Goal: Information Seeking & Learning: Learn about a topic

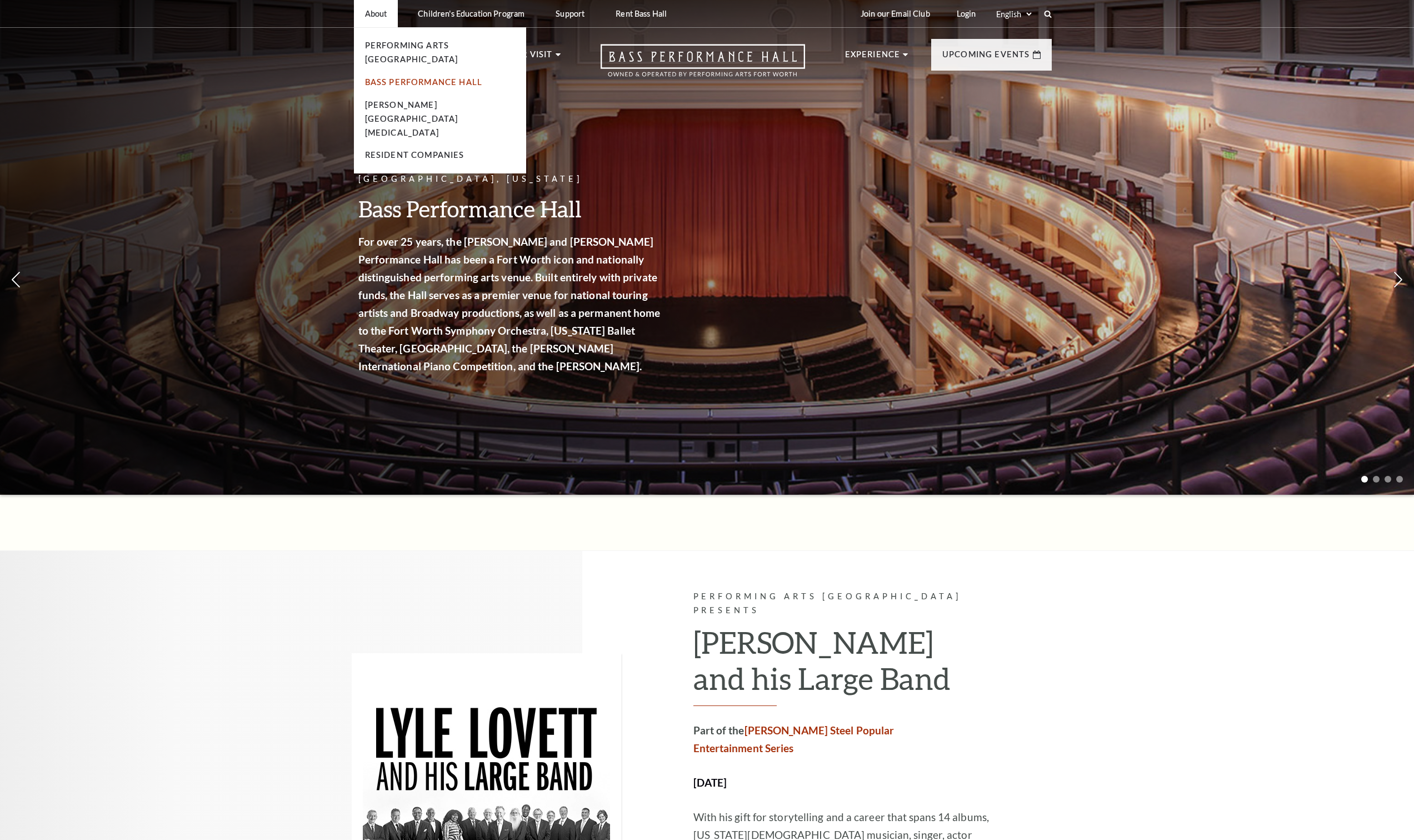
click at [380, 77] on link "Bass Performance Hall" at bounding box center [424, 81] width 118 height 9
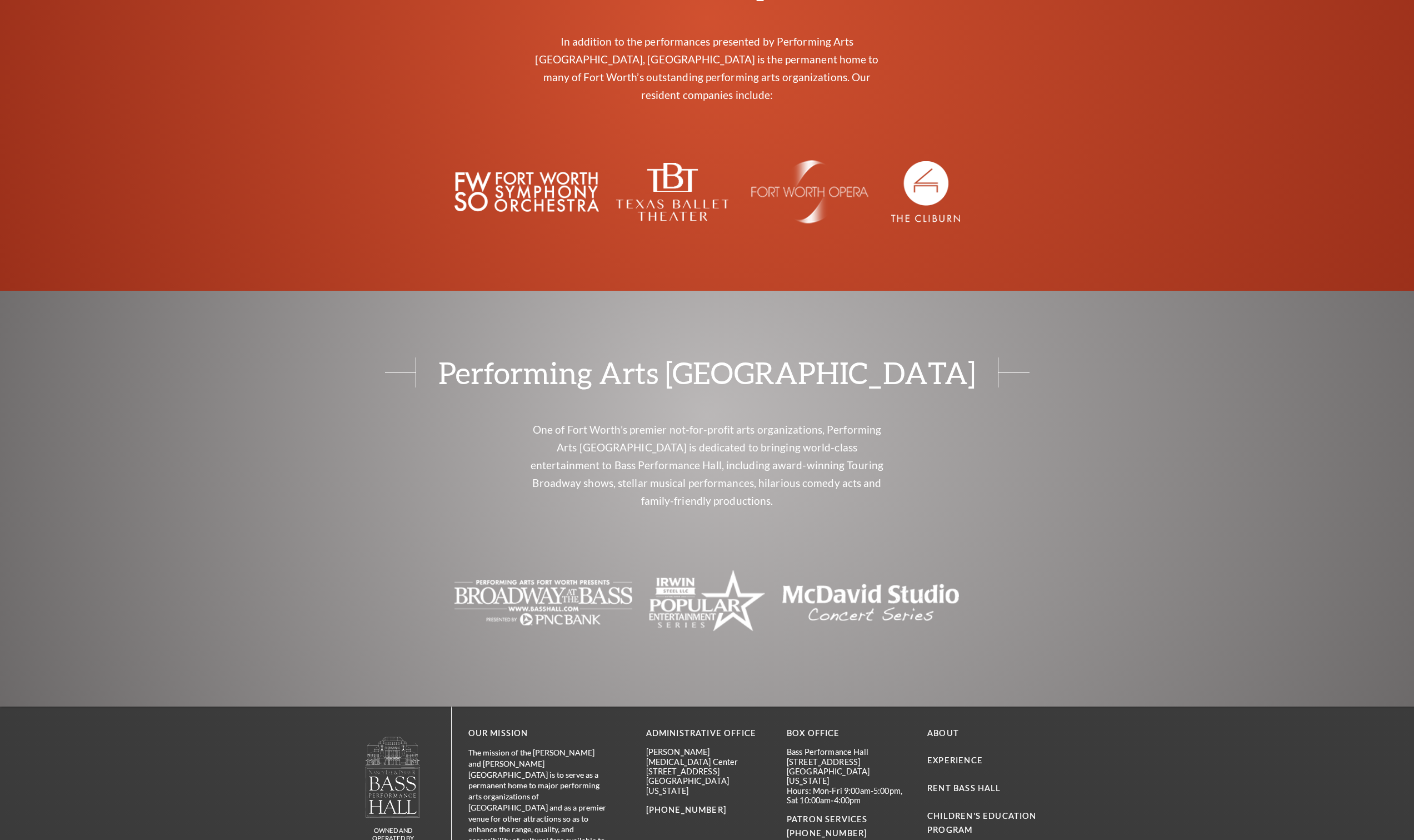
scroll to position [2183, 0]
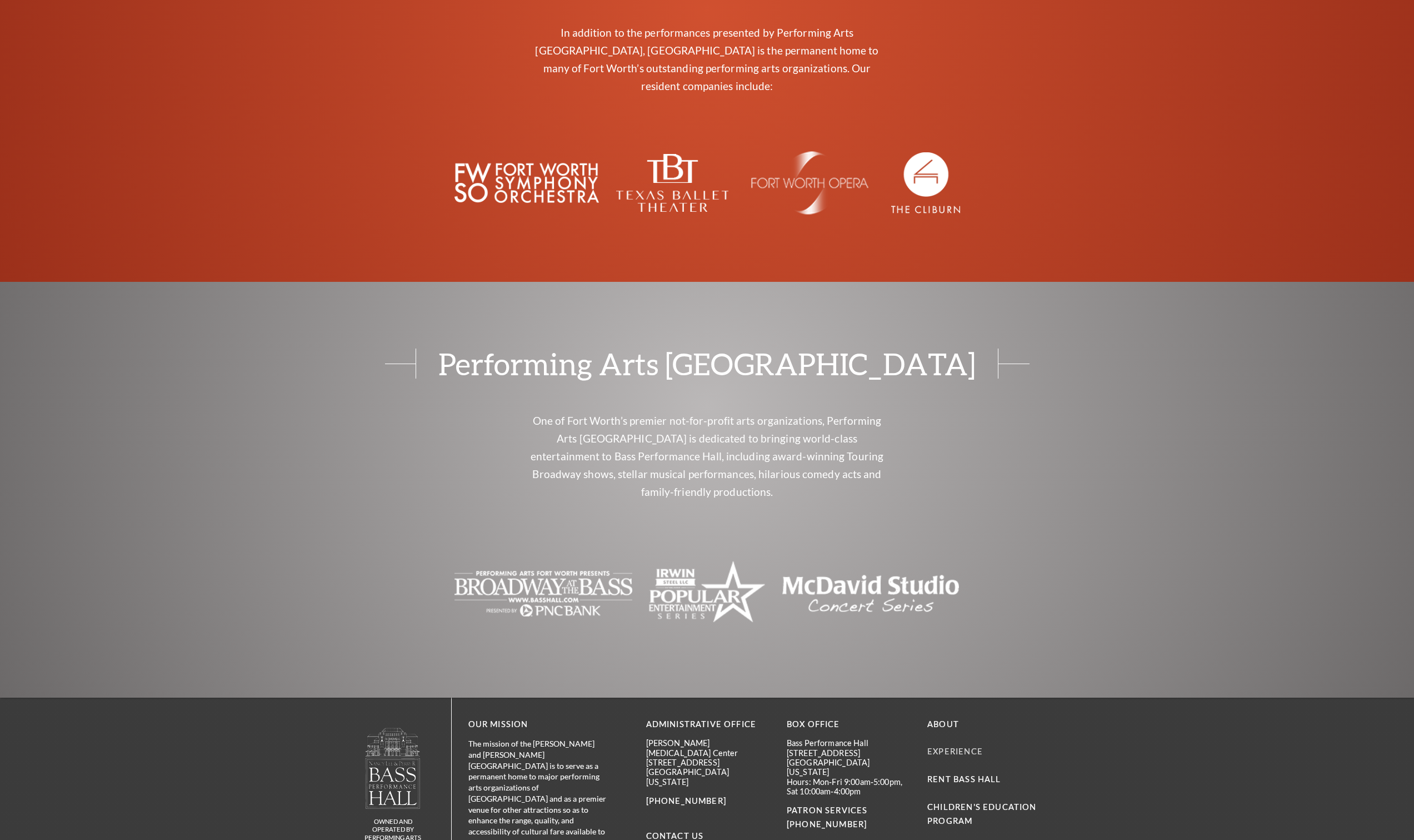
click at [945, 746] on link "Experience" at bounding box center [955, 750] width 56 height 9
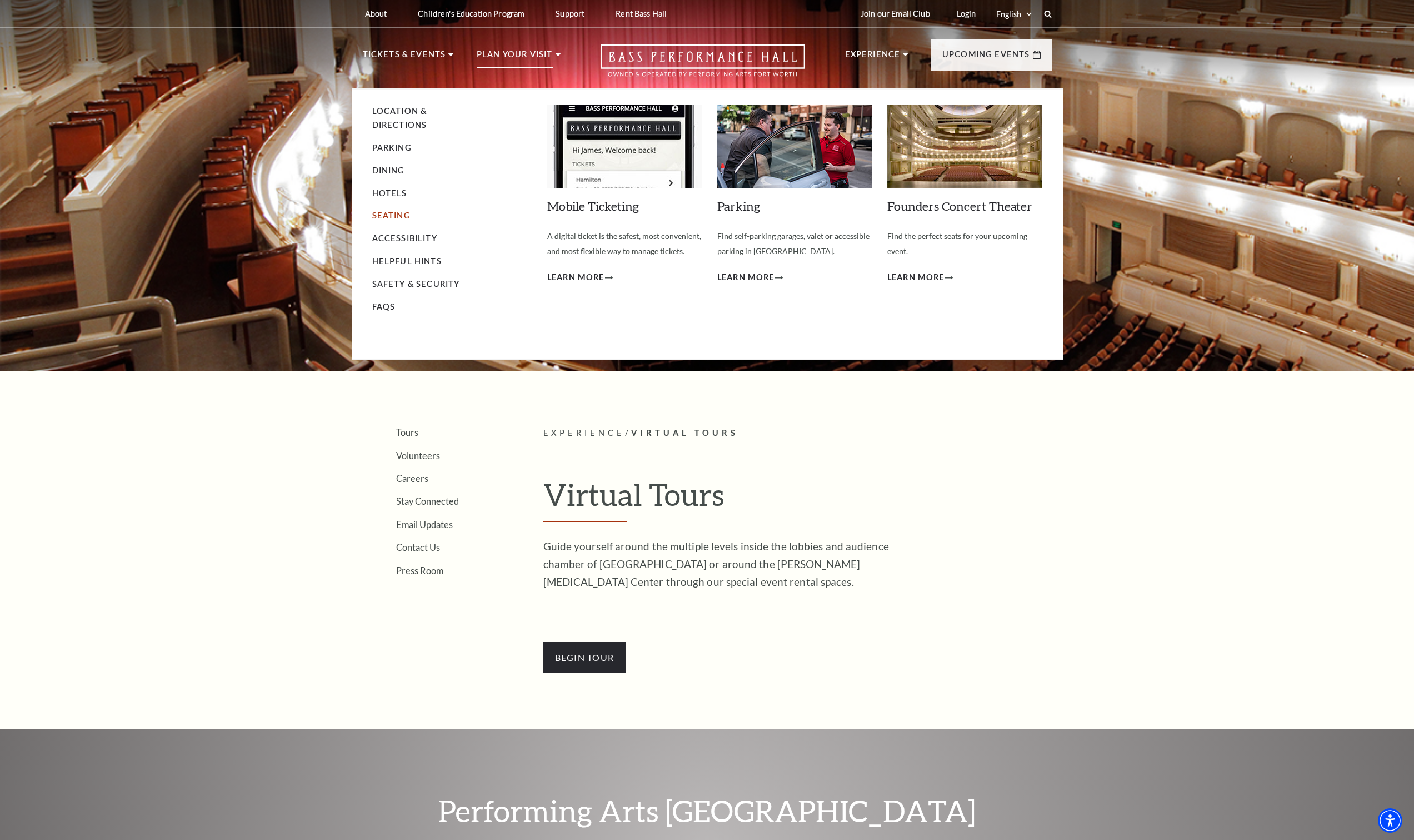
click at [388, 215] on link "Seating" at bounding box center [391, 215] width 38 height 9
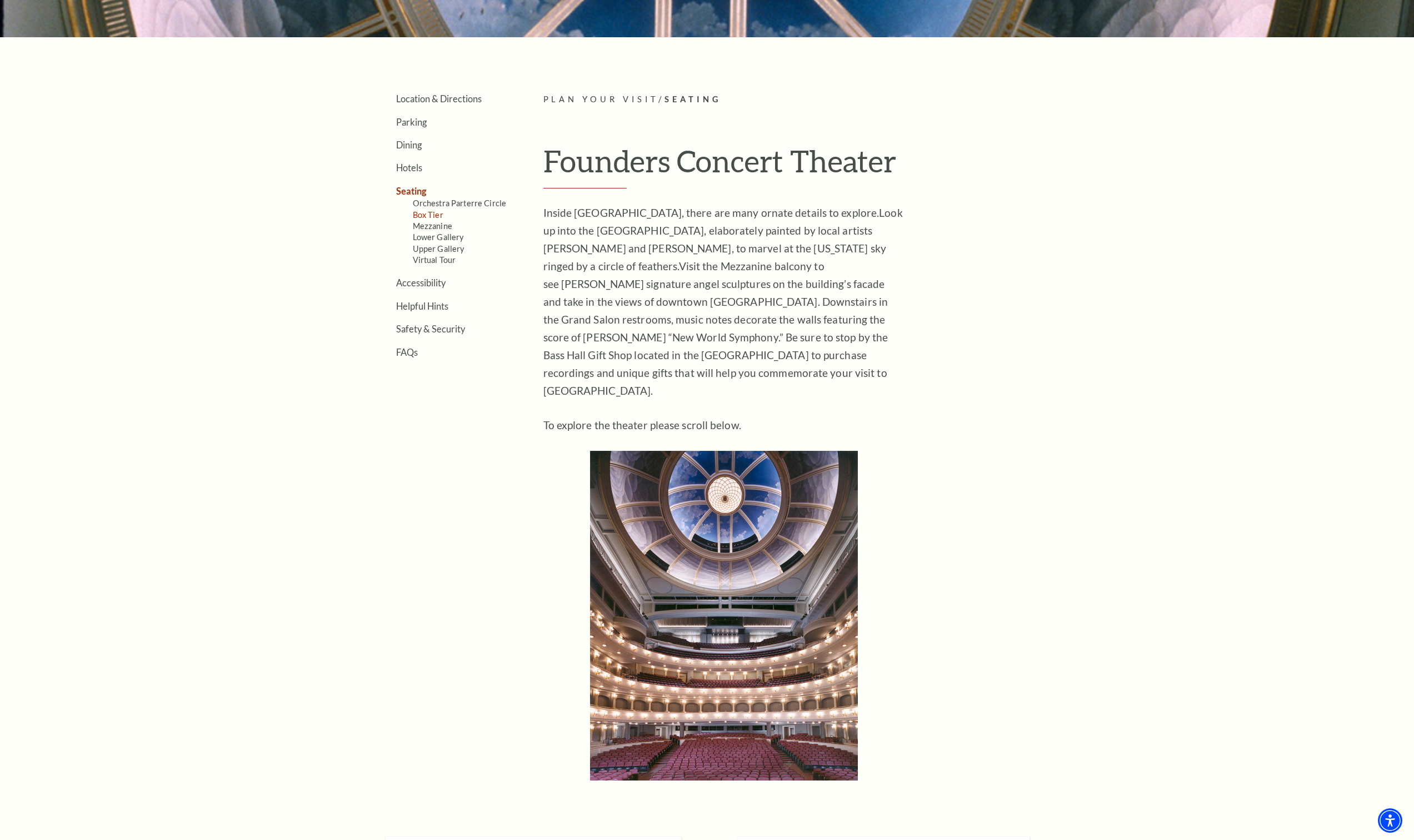
click at [431, 217] on link "Box Tier" at bounding box center [428, 214] width 31 height 9
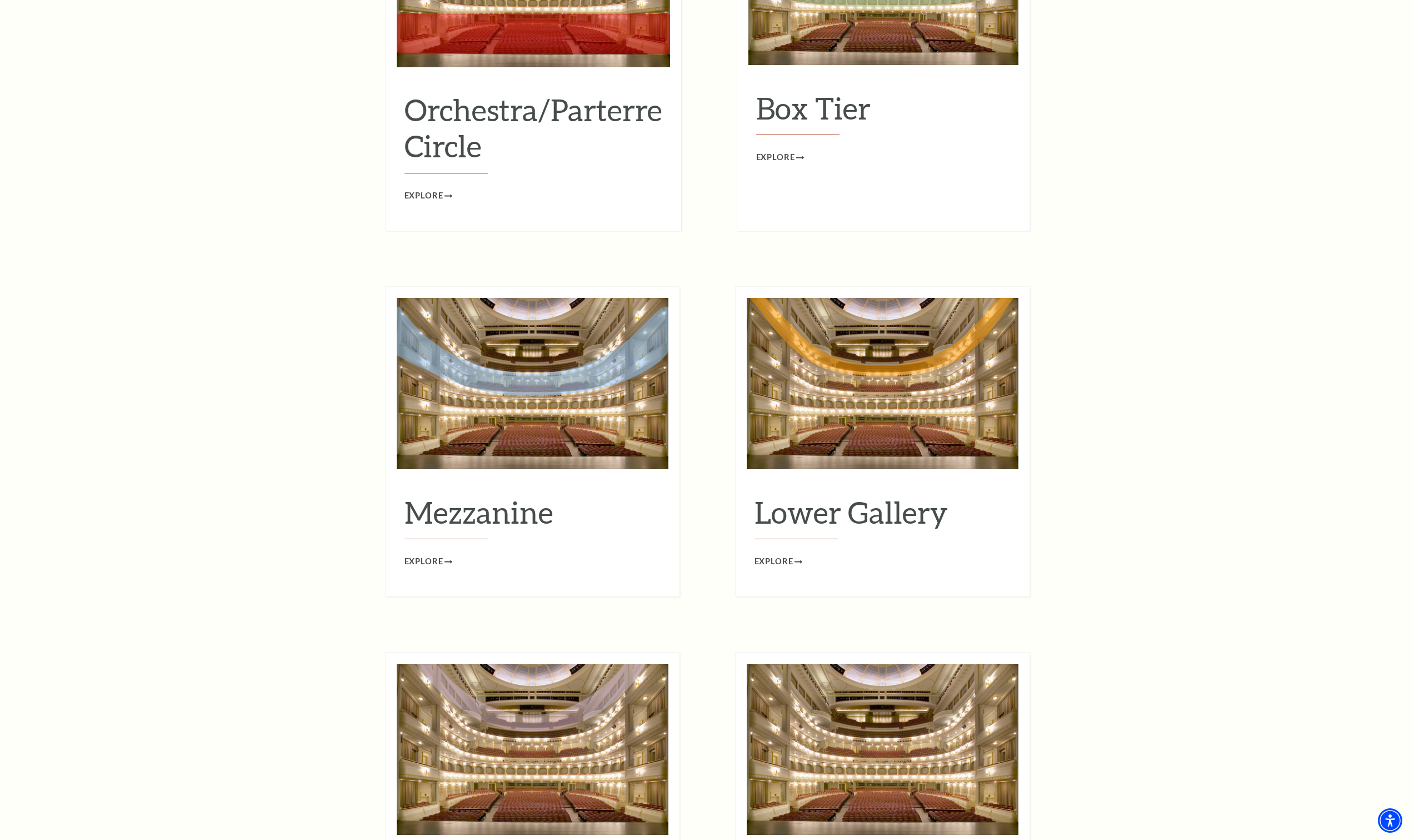
scroll to position [1008, 0]
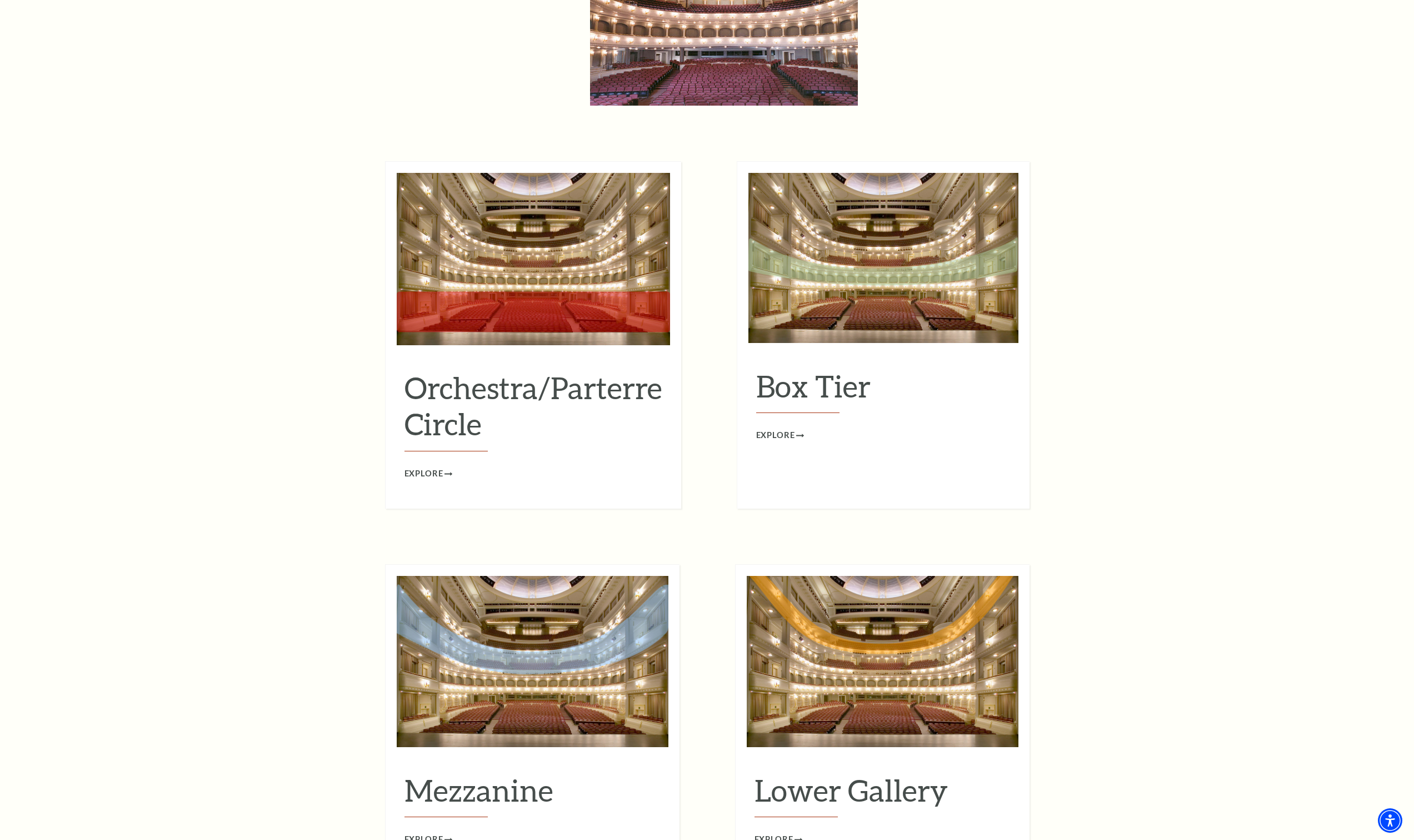
click at [820, 301] on img at bounding box center [884, 257] width 270 height 170
click at [779, 429] on span "Explore" at bounding box center [775, 435] width 39 height 14
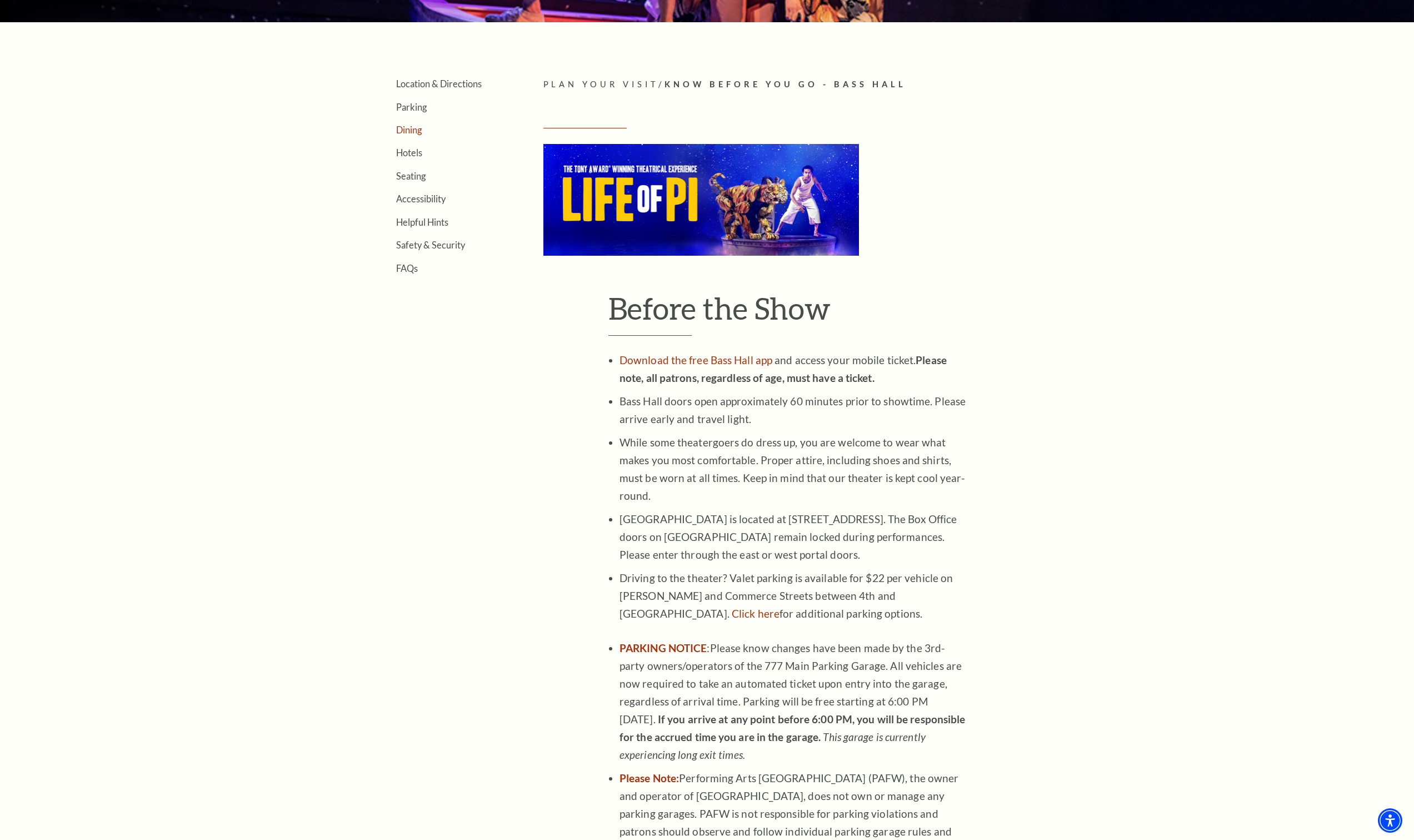
click at [411, 132] on link "Dining" at bounding box center [409, 129] width 26 height 11
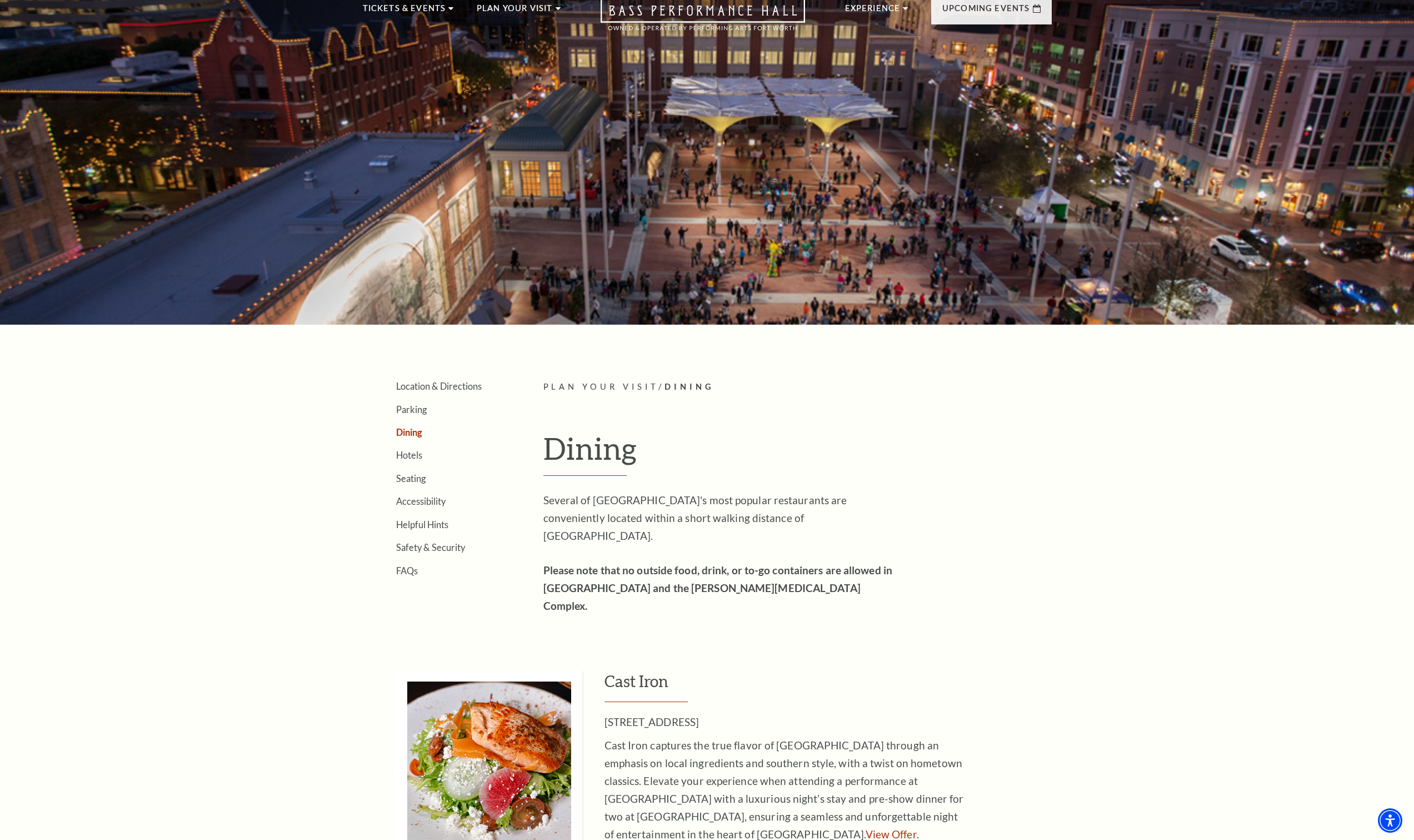
scroll to position [56, 0]
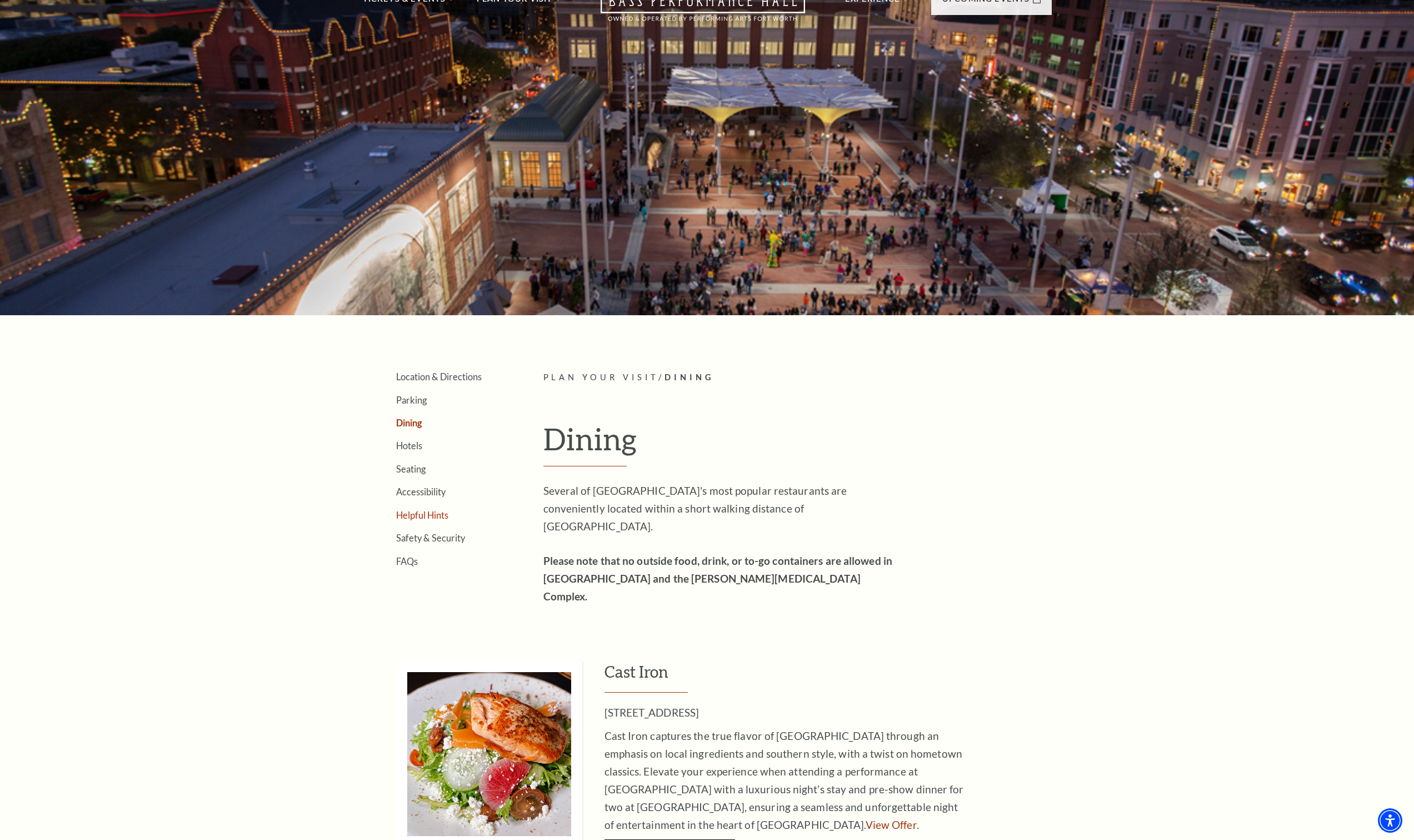
click at [421, 517] on link "Helpful Hints" at bounding box center [422, 515] width 52 height 11
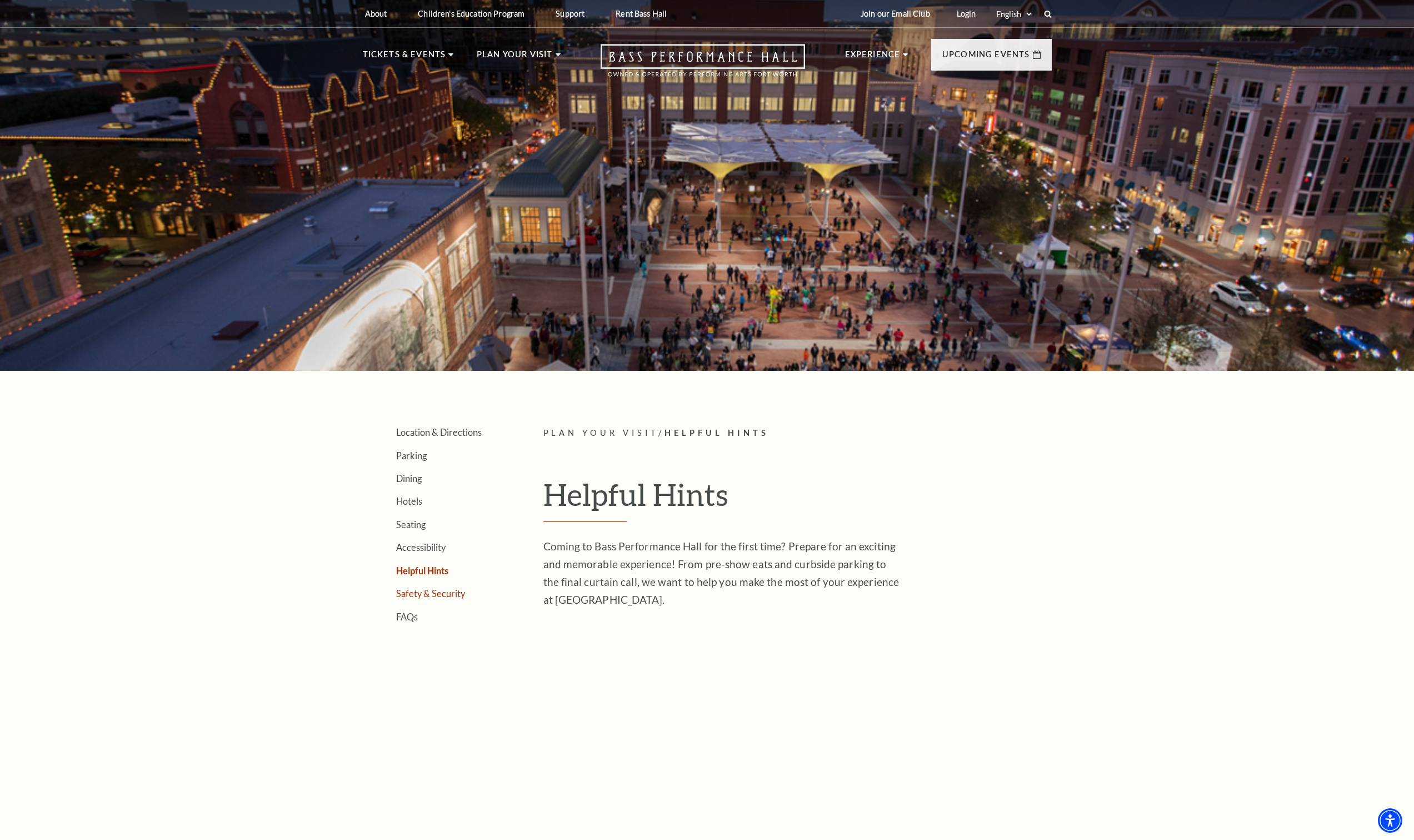
click at [411, 592] on link "Safety & Security" at bounding box center [430, 593] width 69 height 11
